Goal: Task Accomplishment & Management: Manage account settings

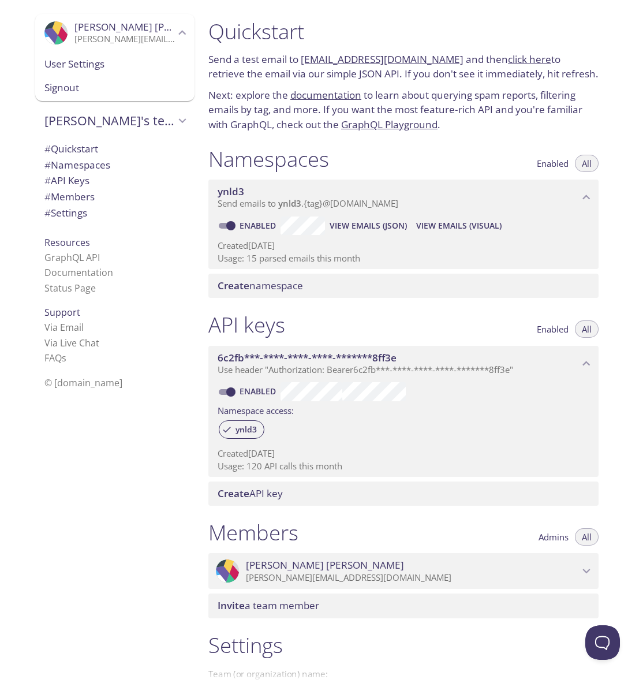
scroll to position [137, 0]
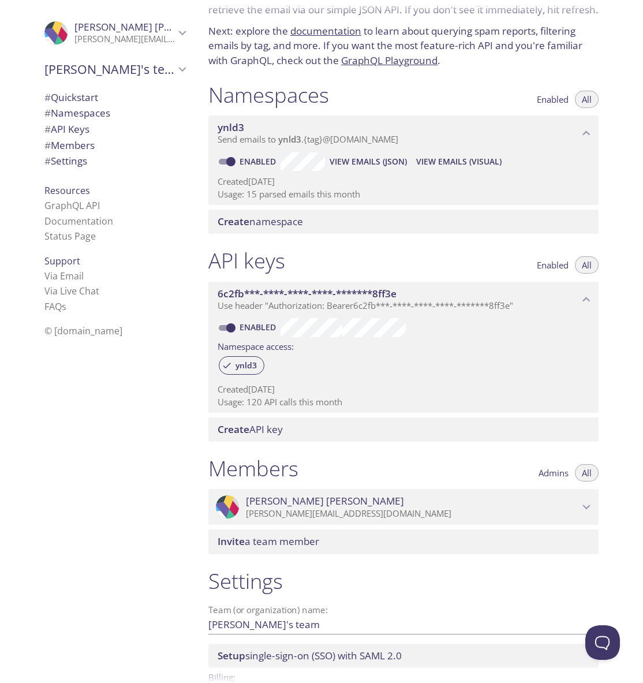
scroll to position [137, 0]
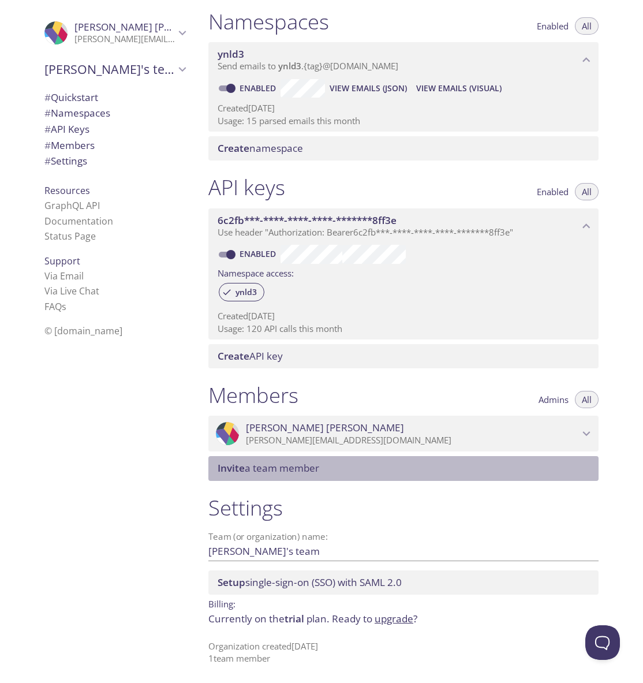
click at [273, 467] on span "Invite a team member" at bounding box center [269, 467] width 102 height 13
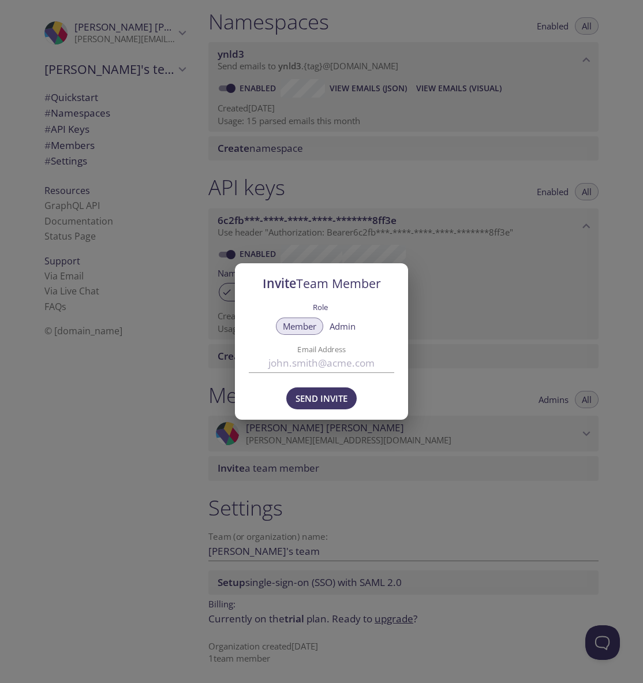
click at [341, 326] on span "Admin" at bounding box center [343, 326] width 26 height 0
click at [327, 360] on input "Email Address" at bounding box center [321, 363] width 145 height 19
type input "dan@615evals.com"
click at [305, 407] on button "Send Invite" at bounding box center [321, 398] width 70 height 22
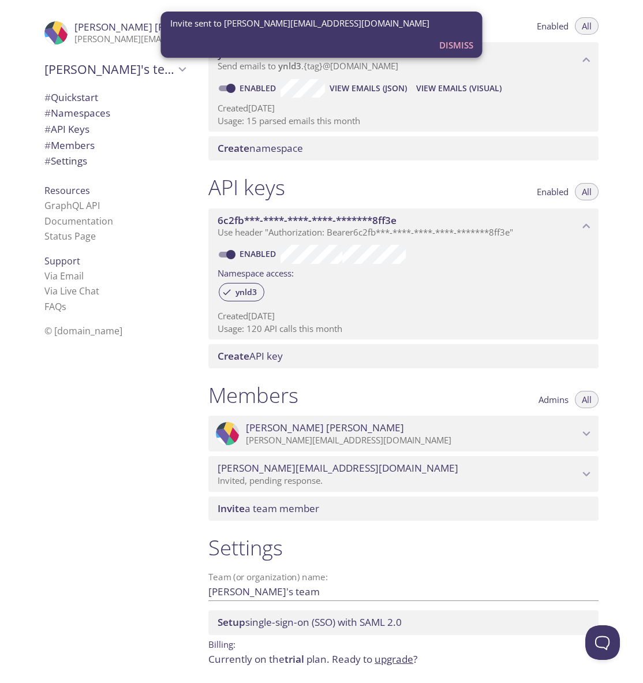
click at [309, 504] on span "Invite a team member" at bounding box center [269, 508] width 102 height 13
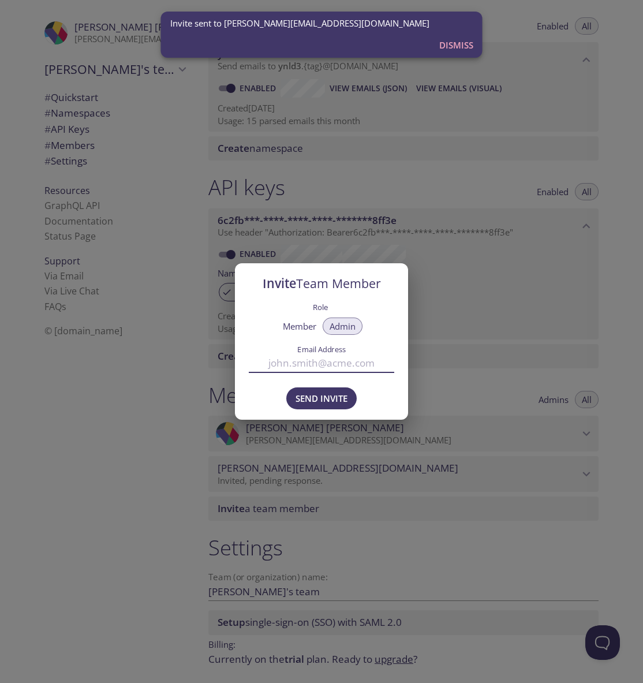
click at [315, 367] on input "Email Address" at bounding box center [321, 363] width 145 height 19
paste input "@615evals.com"
click at [287, 365] on input "@615evals.com" at bounding box center [321, 363] width 145 height 19
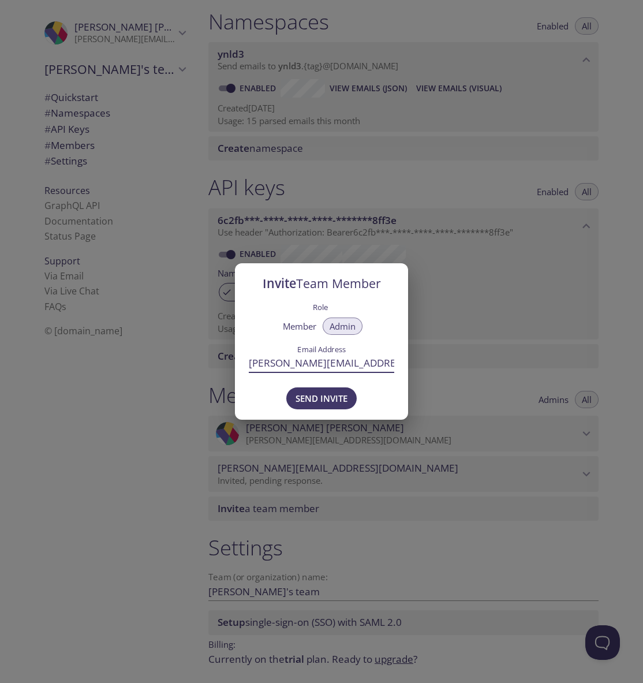
type input "gregory@615evals.com"
click at [320, 393] on span "Send Invite" at bounding box center [322, 398] width 52 height 15
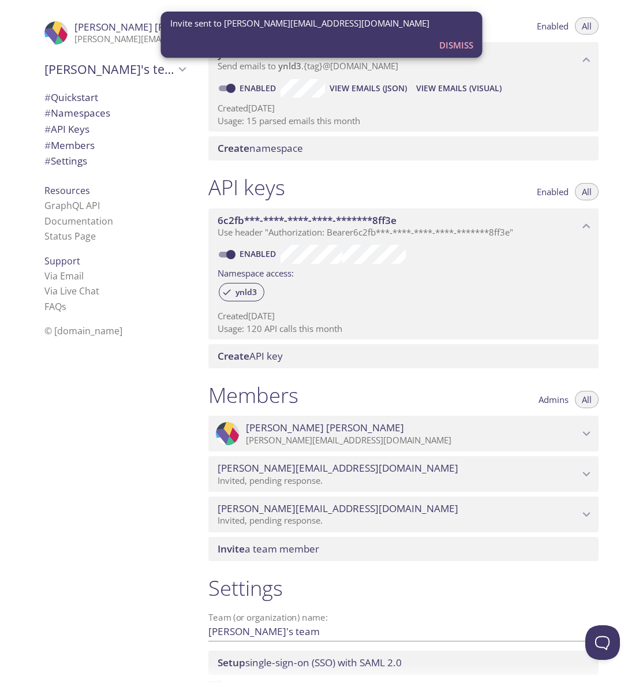
click at [58, 382] on div ".cls-1 { fill: #6d5ca8; } .cls-2 { fill: #3fc191; } .cls-3 { fill: #3b4752; } .…" at bounding box center [112, 341] width 173 height 683
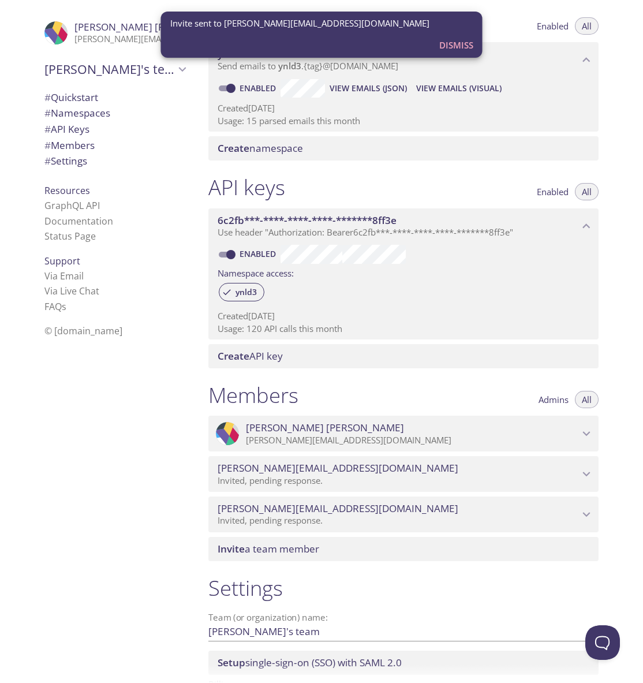
click at [58, 382] on div ".cls-1 { fill: #6d5ca8; } .cls-2 { fill: #3fc191; } .cls-3 { fill: #3b4752; } .…" at bounding box center [112, 341] width 173 height 683
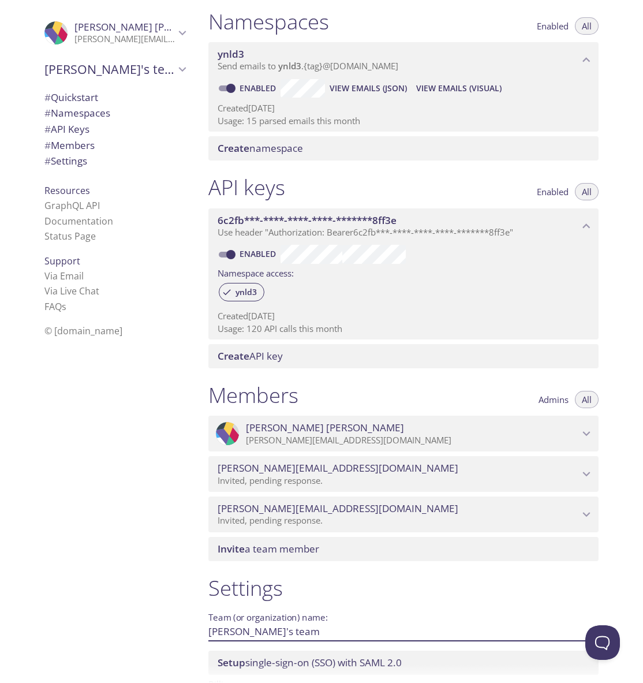
click at [300, 623] on input "[PERSON_NAME]'s team" at bounding box center [384, 631] width 353 height 19
type input "Travel Sports Services"
click at [109, 543] on div ".cls-1 { fill: #6d5ca8; } .cls-2 { fill: #3fc191; } .cls-3 { fill: #3b4752; } .…" at bounding box center [112, 341] width 173 height 683
click at [73, 167] on span "# Settings" at bounding box center [65, 160] width 43 height 13
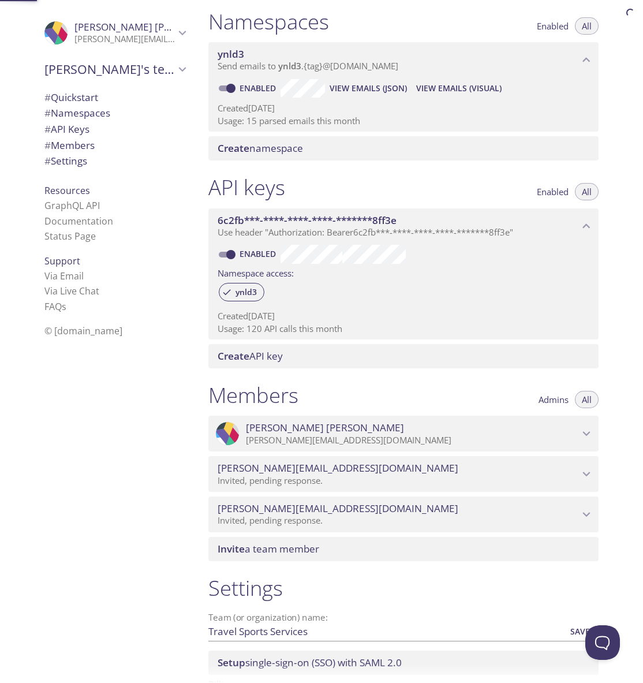
scroll to position [218, 0]
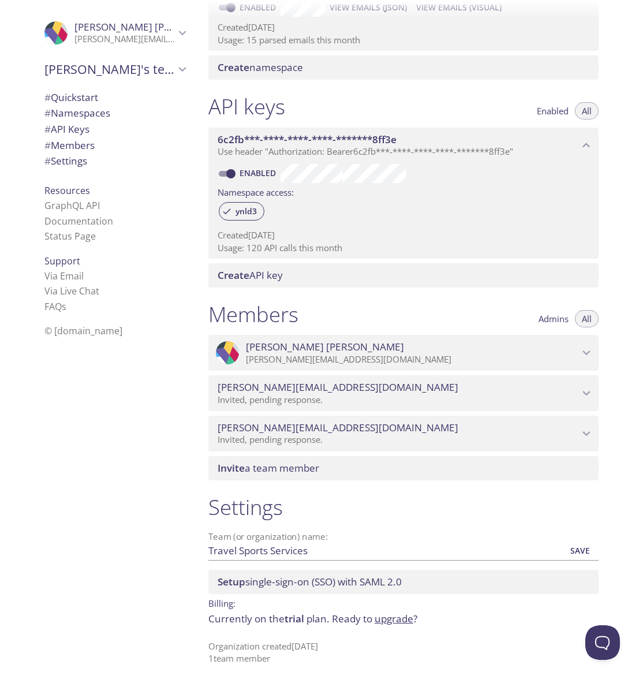
click at [404, 624] on link "upgrade" at bounding box center [394, 618] width 39 height 13
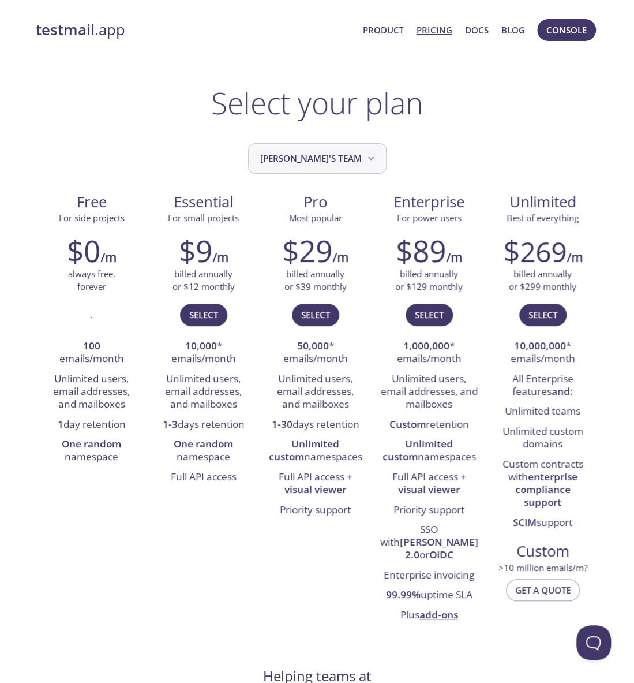
click at [308, 154] on span "[PERSON_NAME]'s team" at bounding box center [318, 159] width 117 height 16
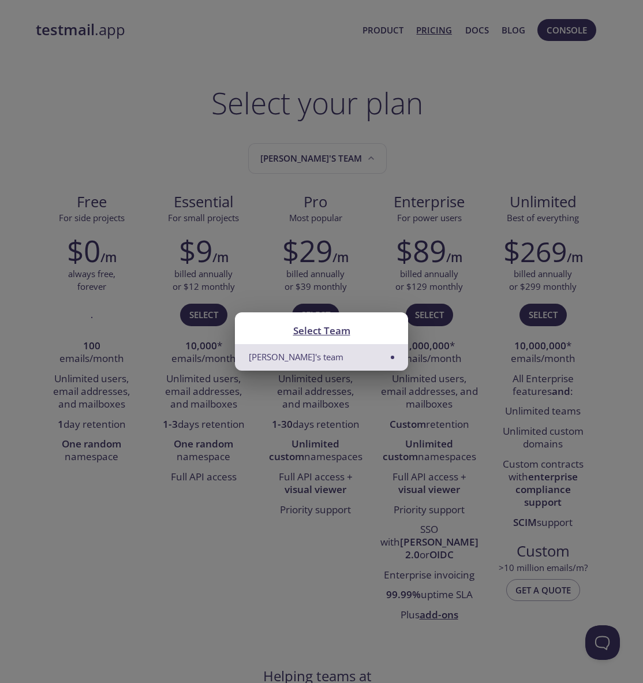
click at [298, 356] on li "[PERSON_NAME]'s team" at bounding box center [321, 357] width 173 height 26
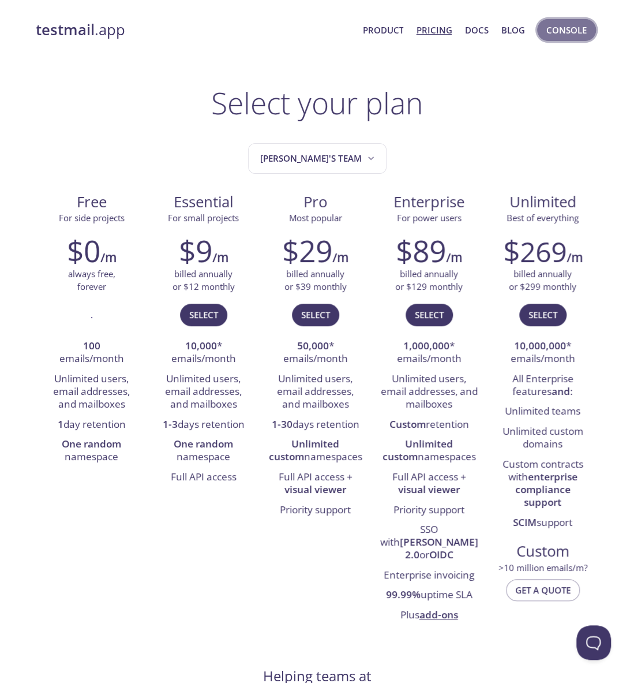
click at [560, 26] on span "Console" at bounding box center [567, 30] width 40 height 15
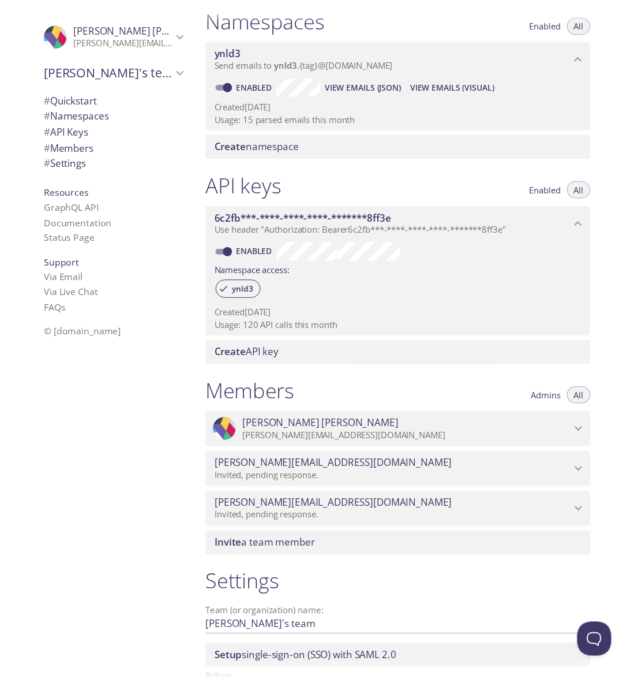
scroll to position [218, 0]
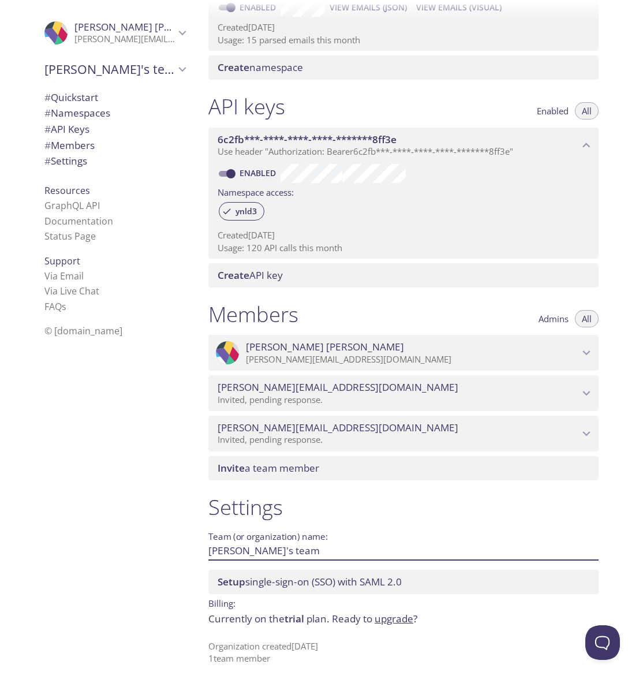
drag, startPoint x: 281, startPoint y: 557, endPoint x: 196, endPoint y: 559, distance: 84.9
click at [196, 559] on div ".cls-1 { fill: #6d5ca8; } .cls-2 { fill: #3fc191; } .cls-3 { fill: #3b4752; } .…" at bounding box center [321, 341] width 643 height 683
type input "Travel Sports Services"
click at [562, 541] on button "Save" at bounding box center [580, 550] width 37 height 18
click at [390, 617] on link "upgrade" at bounding box center [394, 618] width 39 height 13
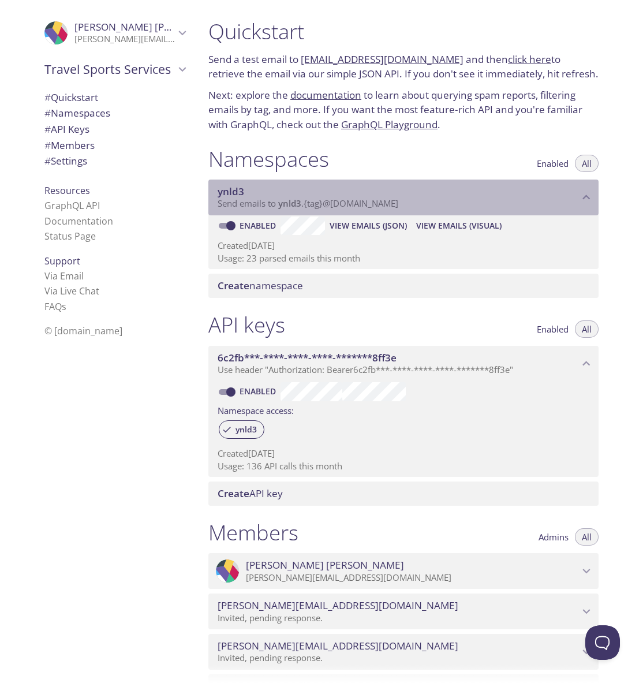
drag, startPoint x: 327, startPoint y: 202, endPoint x: 406, endPoint y: 203, distance: 79.7
click at [406, 203] on p "Send emails to ynld3 . {tag} @inbox.testmail.app" at bounding box center [398, 204] width 361 height 12
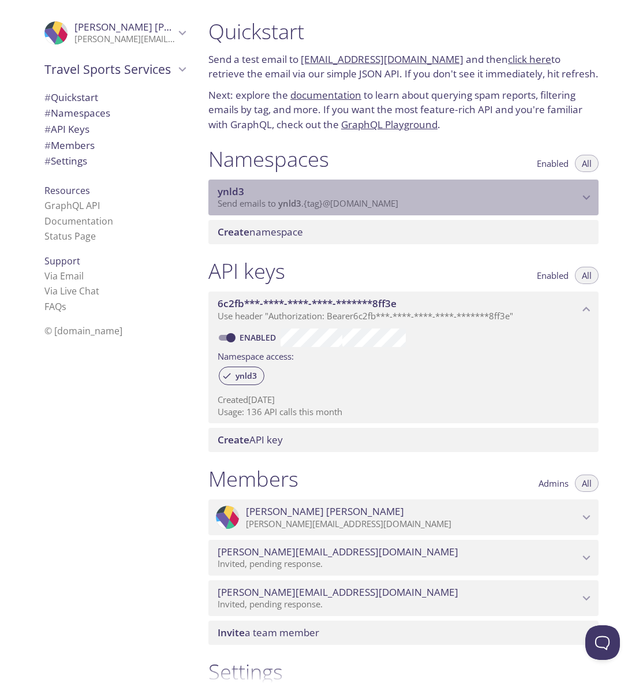
drag, startPoint x: 414, startPoint y: 203, endPoint x: 283, endPoint y: 210, distance: 131.2
click at [283, 210] on div "ynld3 Send emails to ynld3 . {tag} @inbox.testmail.app" at bounding box center [403, 197] width 390 height 36
